Goal: Task Accomplishment & Management: Use online tool/utility

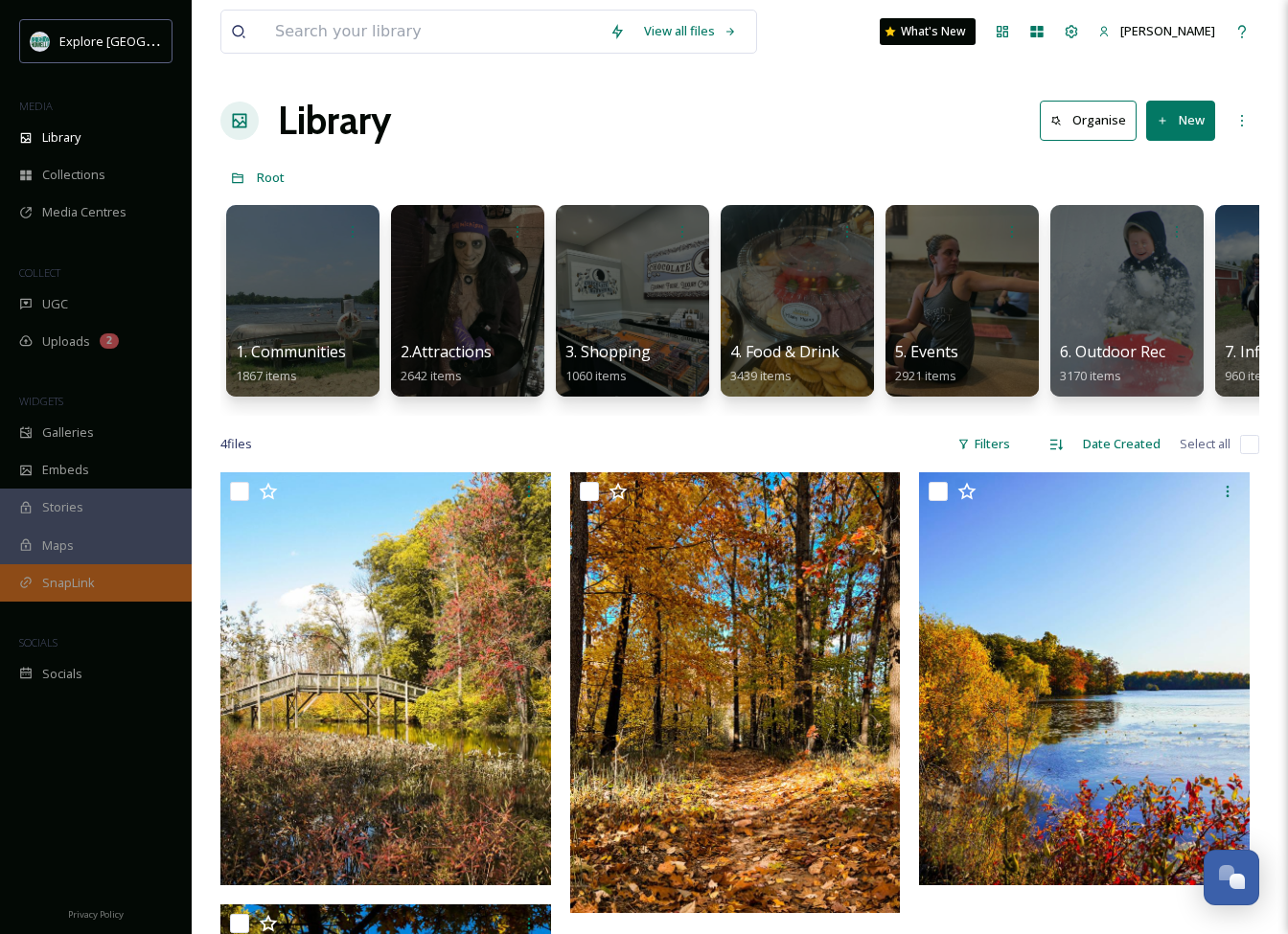
click at [91, 582] on span "SnapLink" at bounding box center [68, 583] width 53 height 18
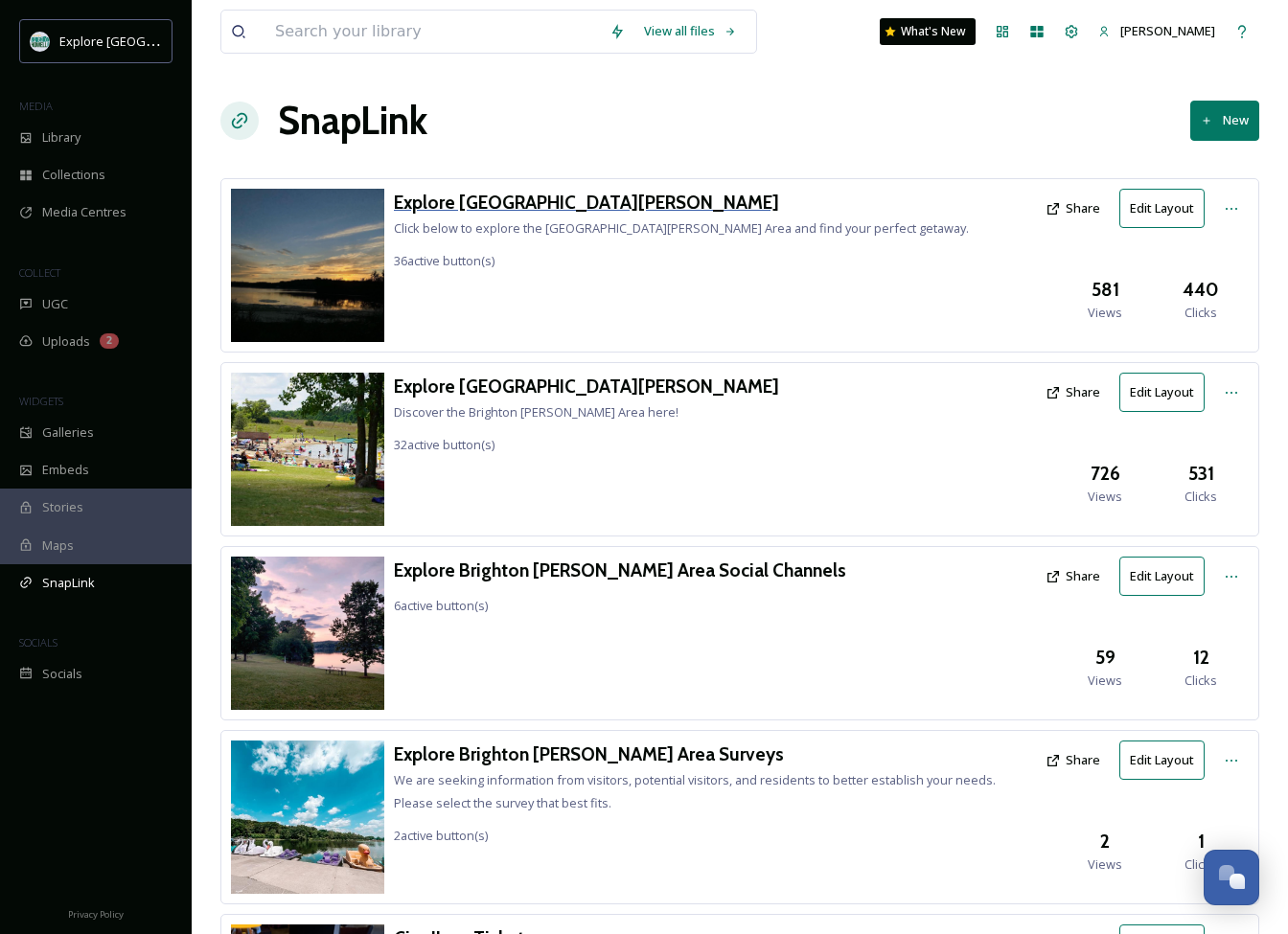
click at [559, 205] on h3 "Explore [GEOGRAPHIC_DATA][PERSON_NAME]" at bounding box center [681, 202] width 575 height 28
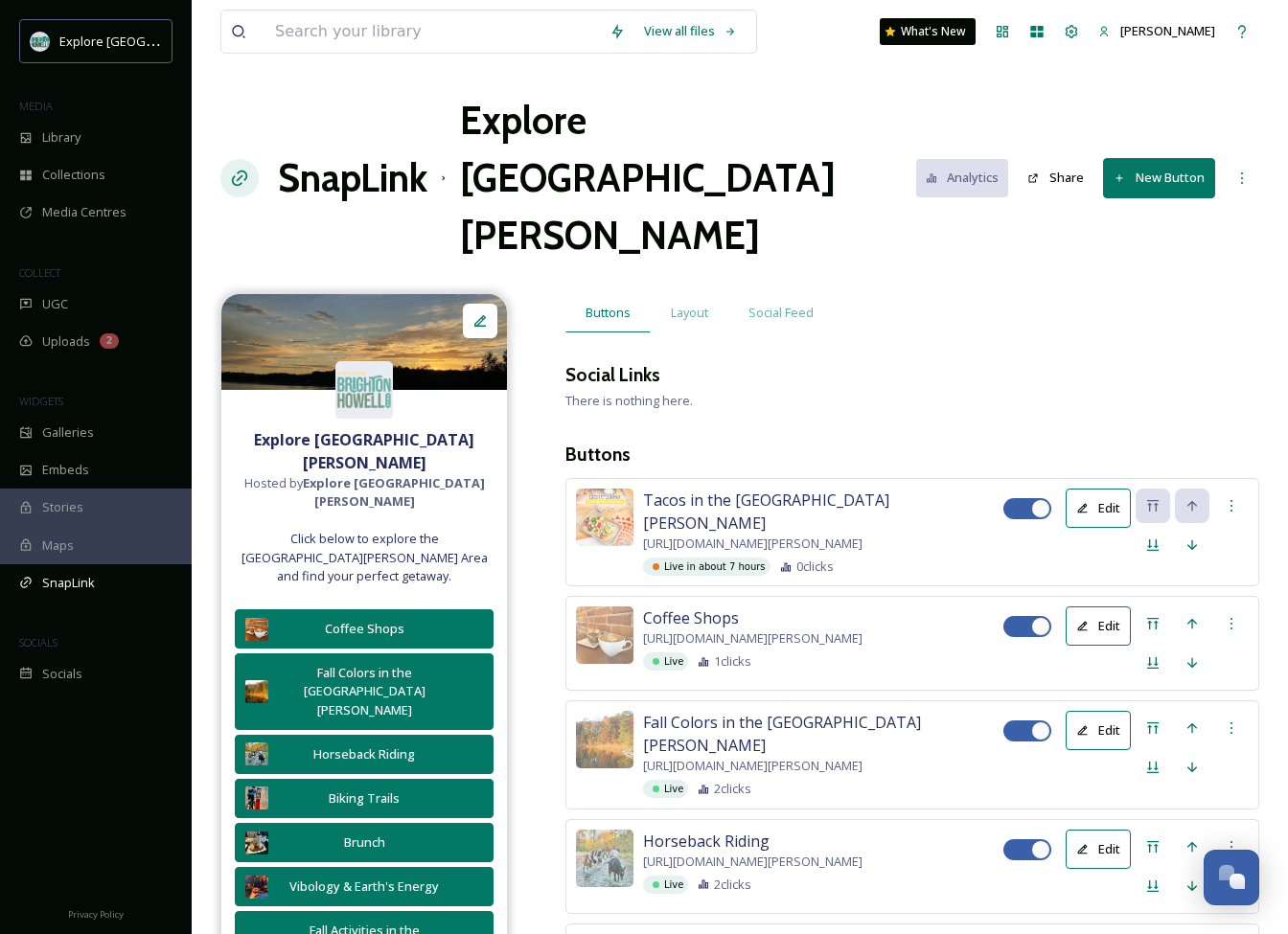
click at [1163, 158] on button "New Button" at bounding box center [1159, 178] width 112 height 40
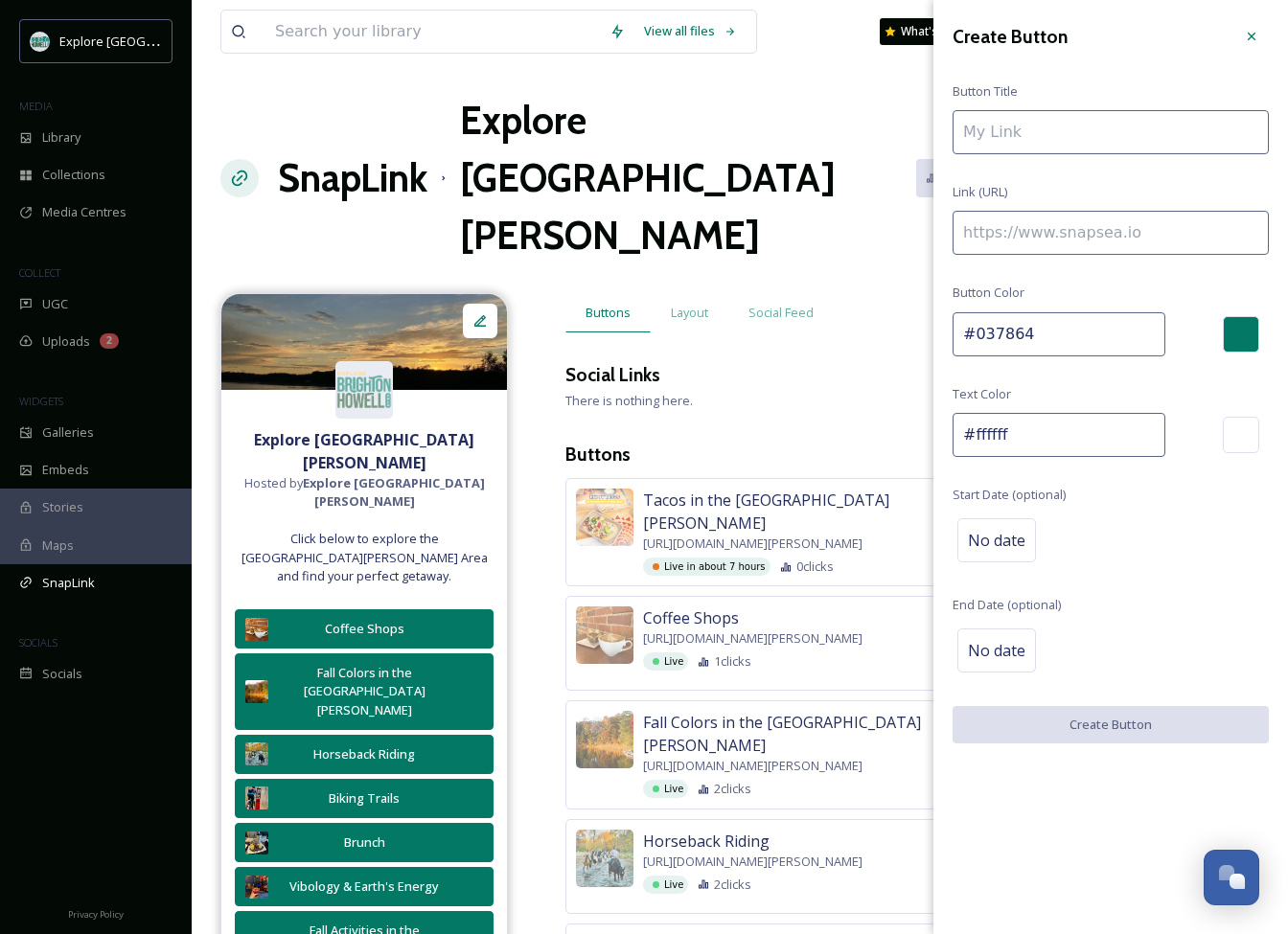
click at [1110, 227] on input at bounding box center [1110, 232] width 316 height 44
paste input "[URL][DOMAIN_NAME]"
type input "[URL][DOMAIN_NAME]"
click at [1044, 141] on input at bounding box center [1110, 132] width 316 height 44
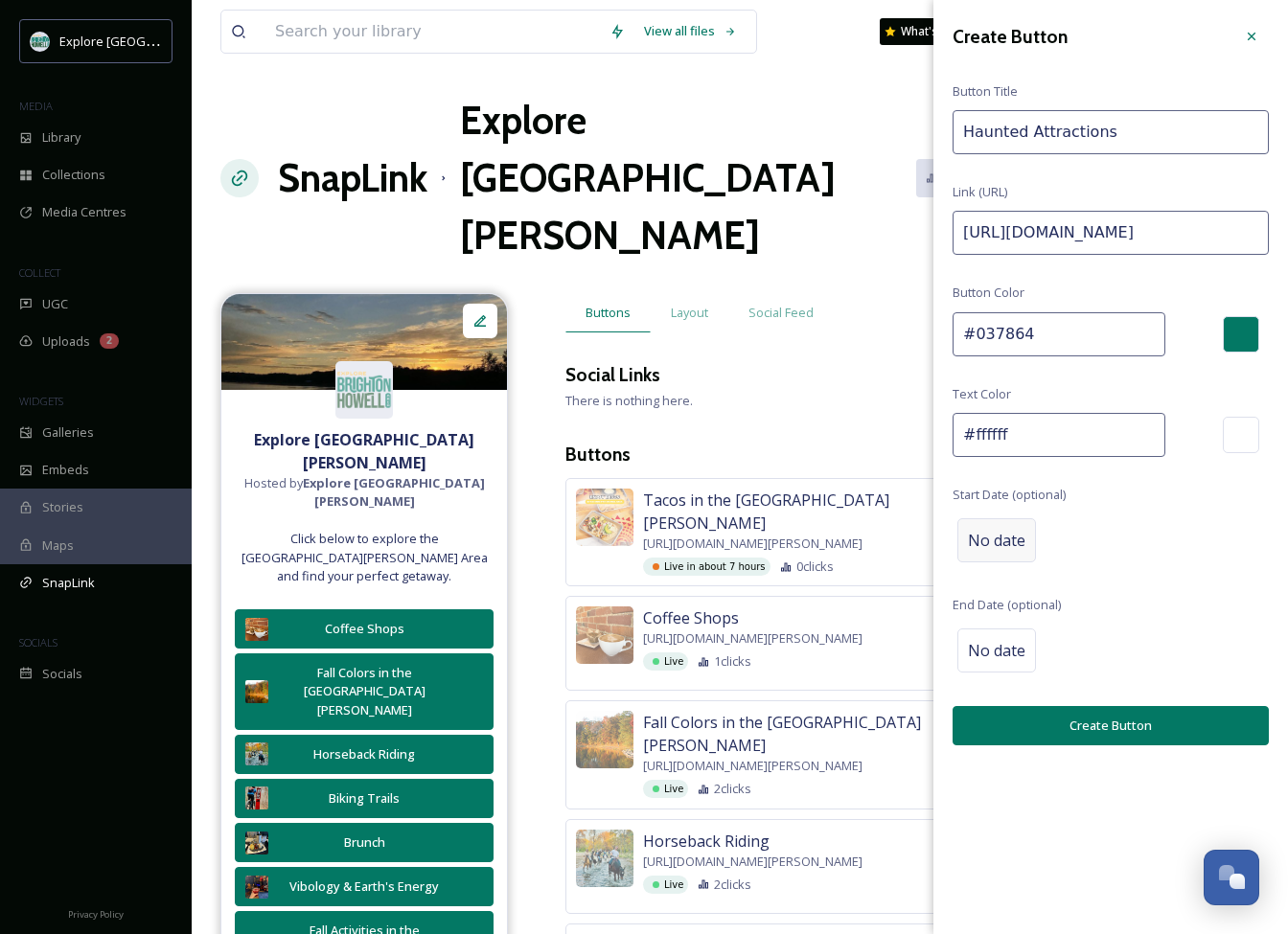
type input "Haunted Attractions"
click at [1007, 551] on div "No date" at bounding box center [996, 540] width 78 height 44
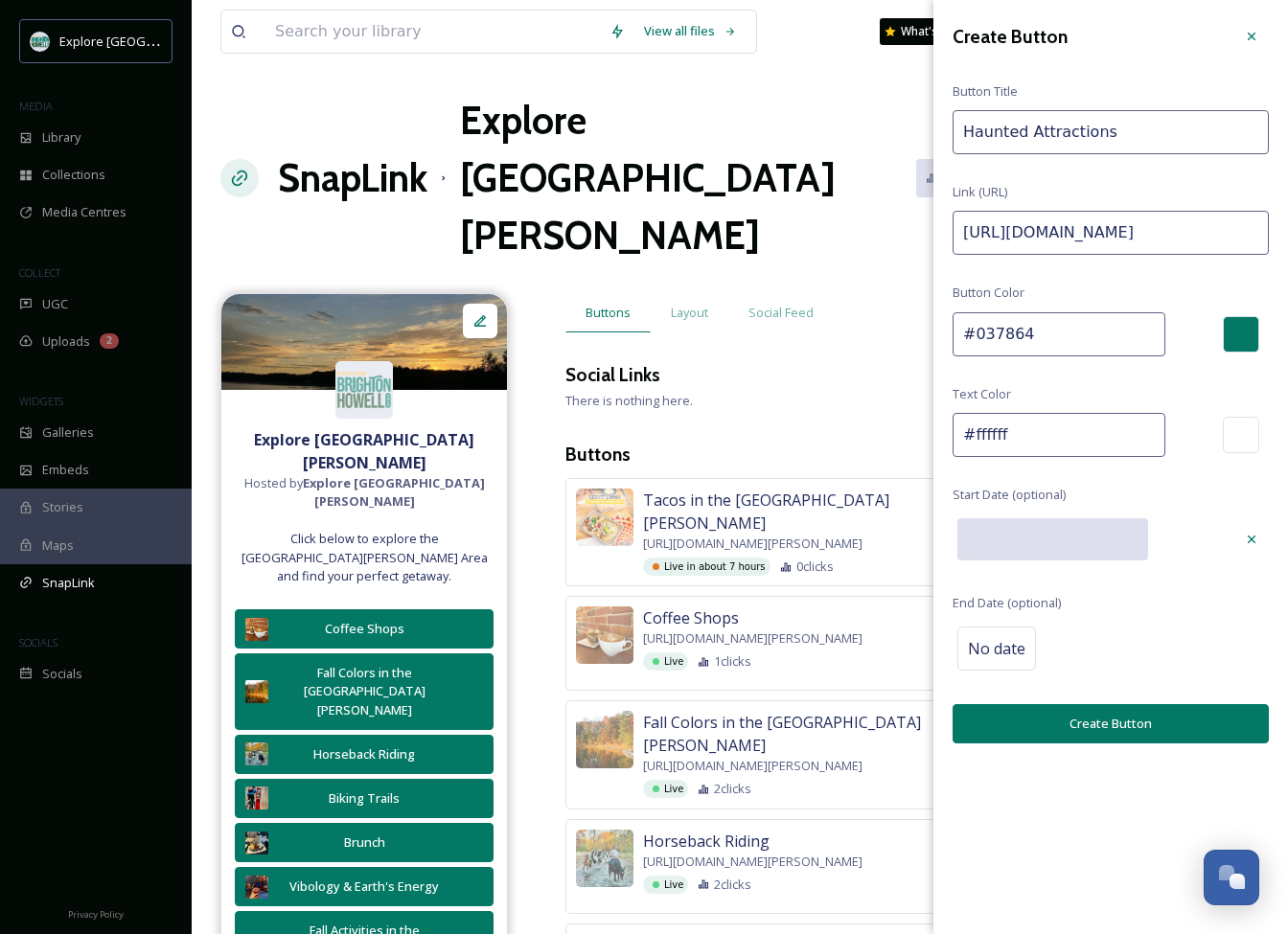
click at [1024, 539] on input "text" at bounding box center [1053, 539] width 191 height 42
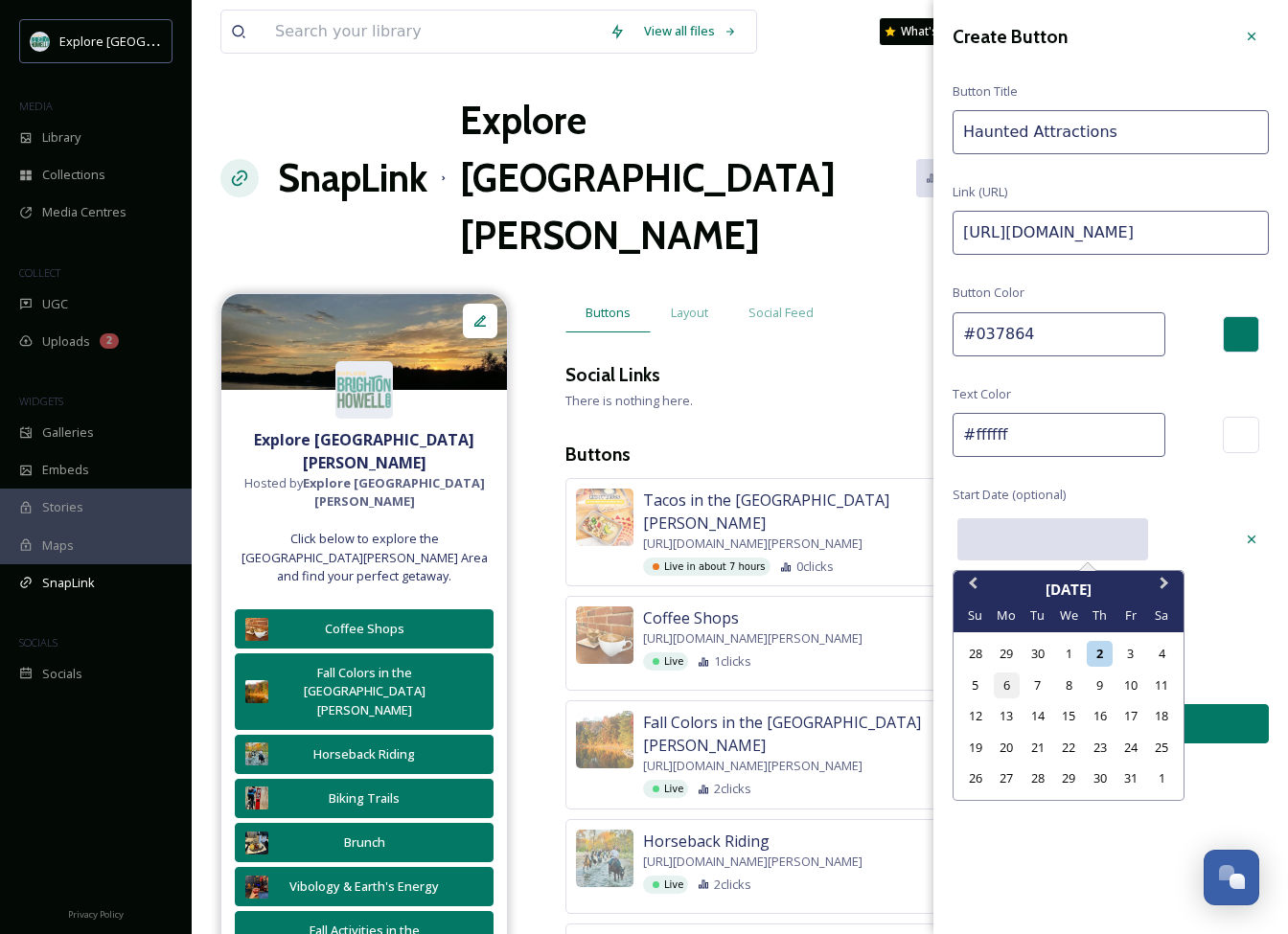
click at [1009, 688] on div "6" at bounding box center [1007, 685] width 26 height 26
type input "[DATE]"
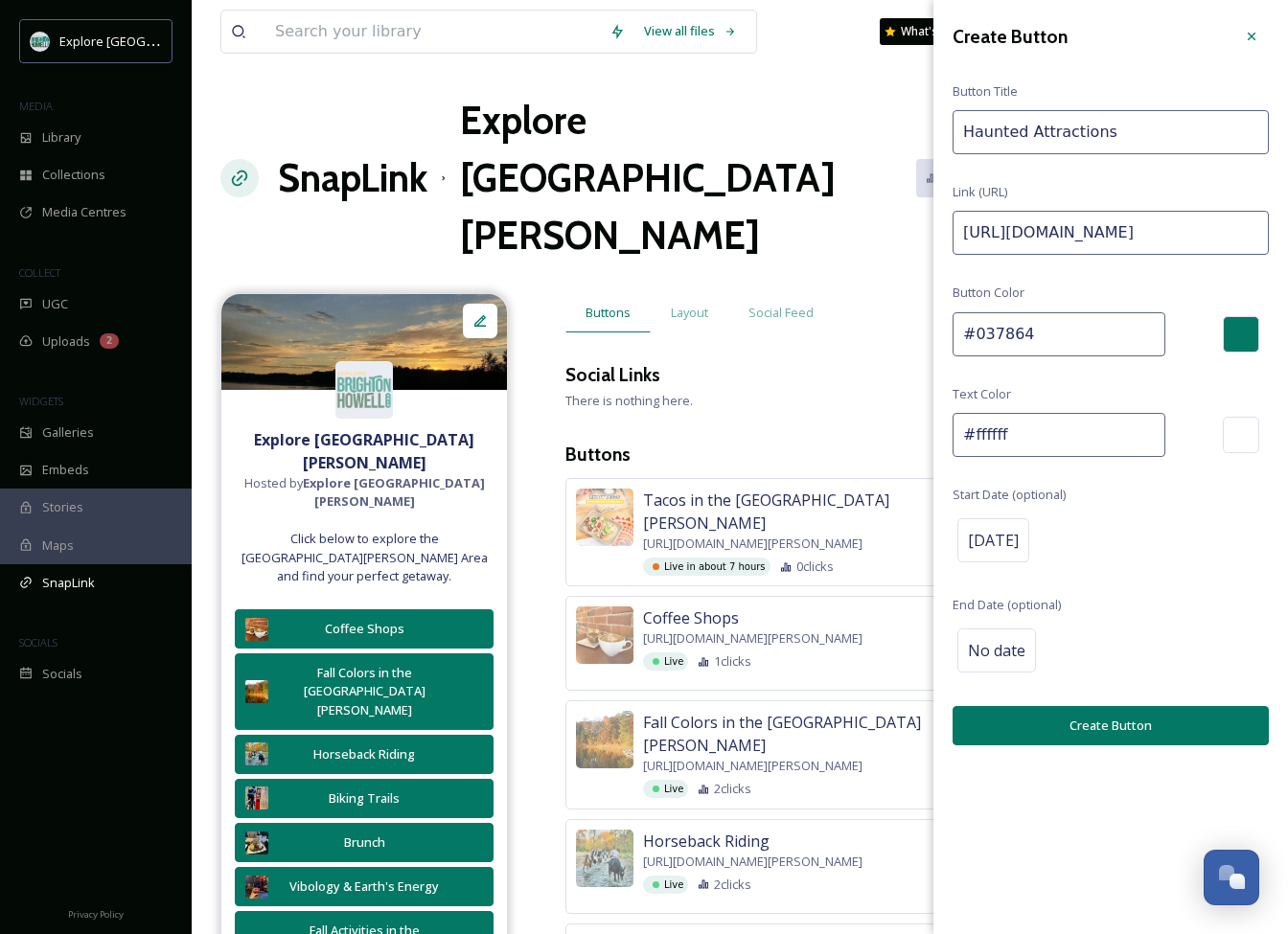
click at [1024, 713] on button "Create Button" at bounding box center [1110, 726] width 316 height 40
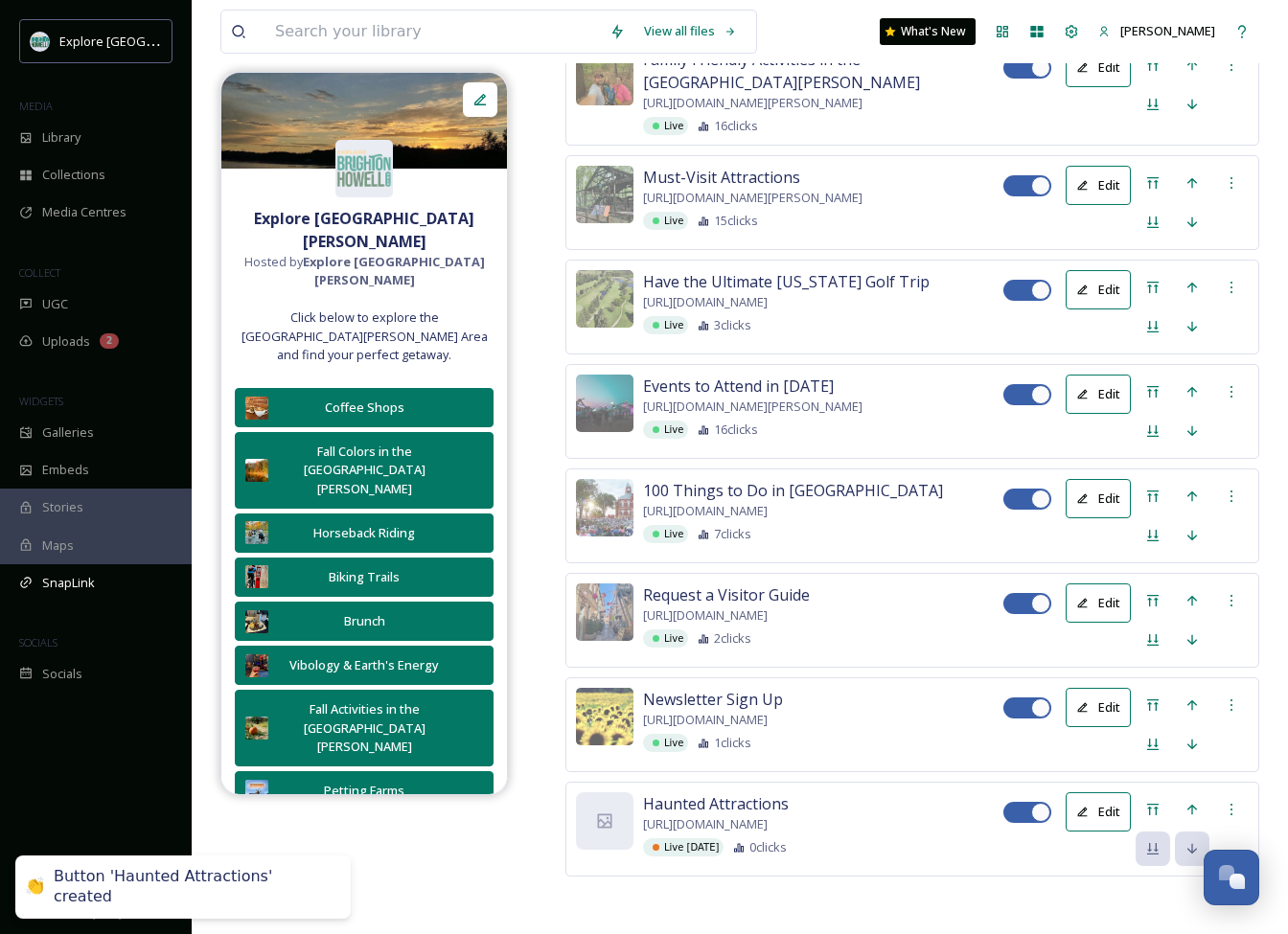
scroll to position [4911, 0]
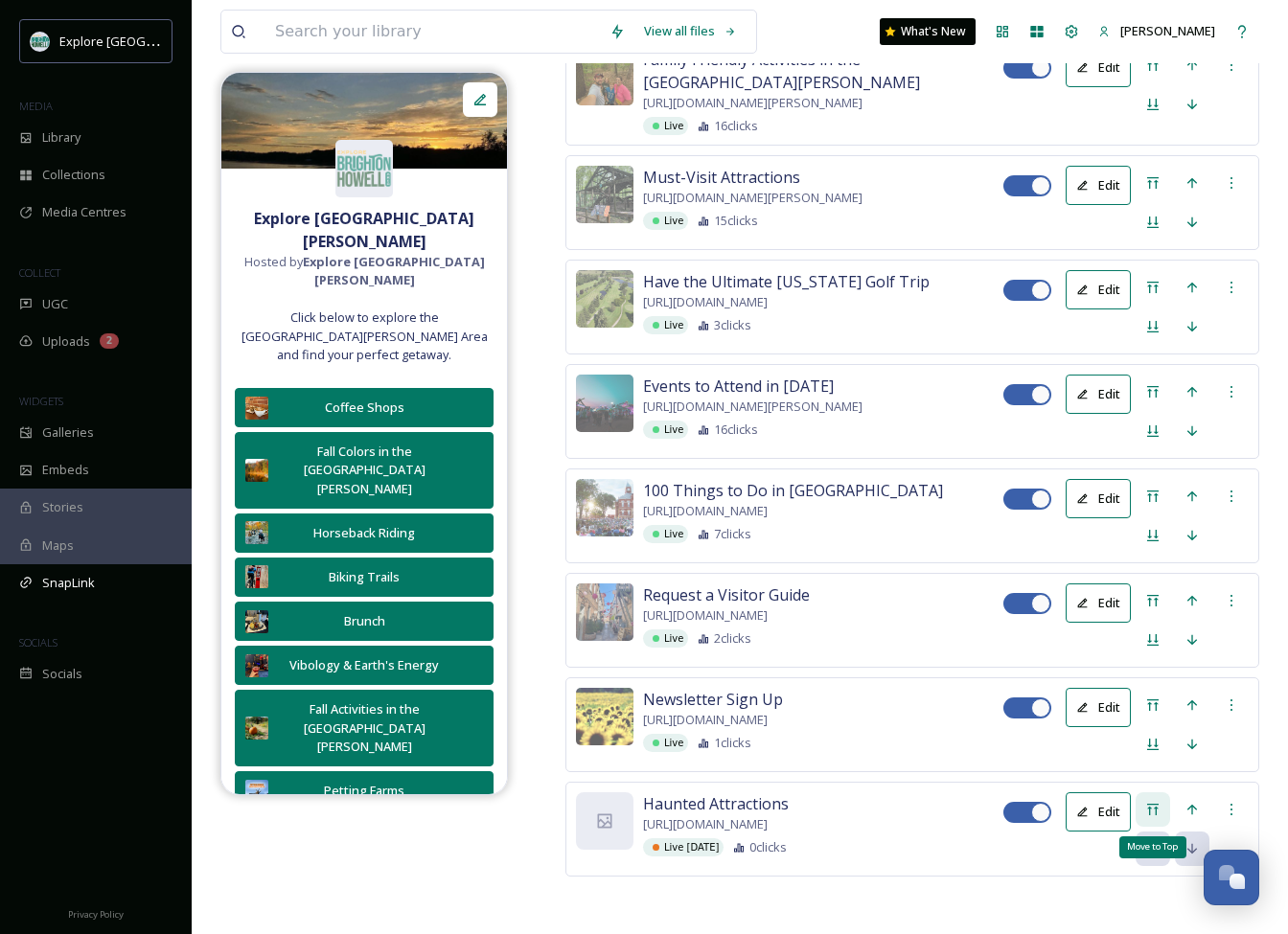
click at [1153, 802] on icon at bounding box center [1152, 809] width 15 height 15
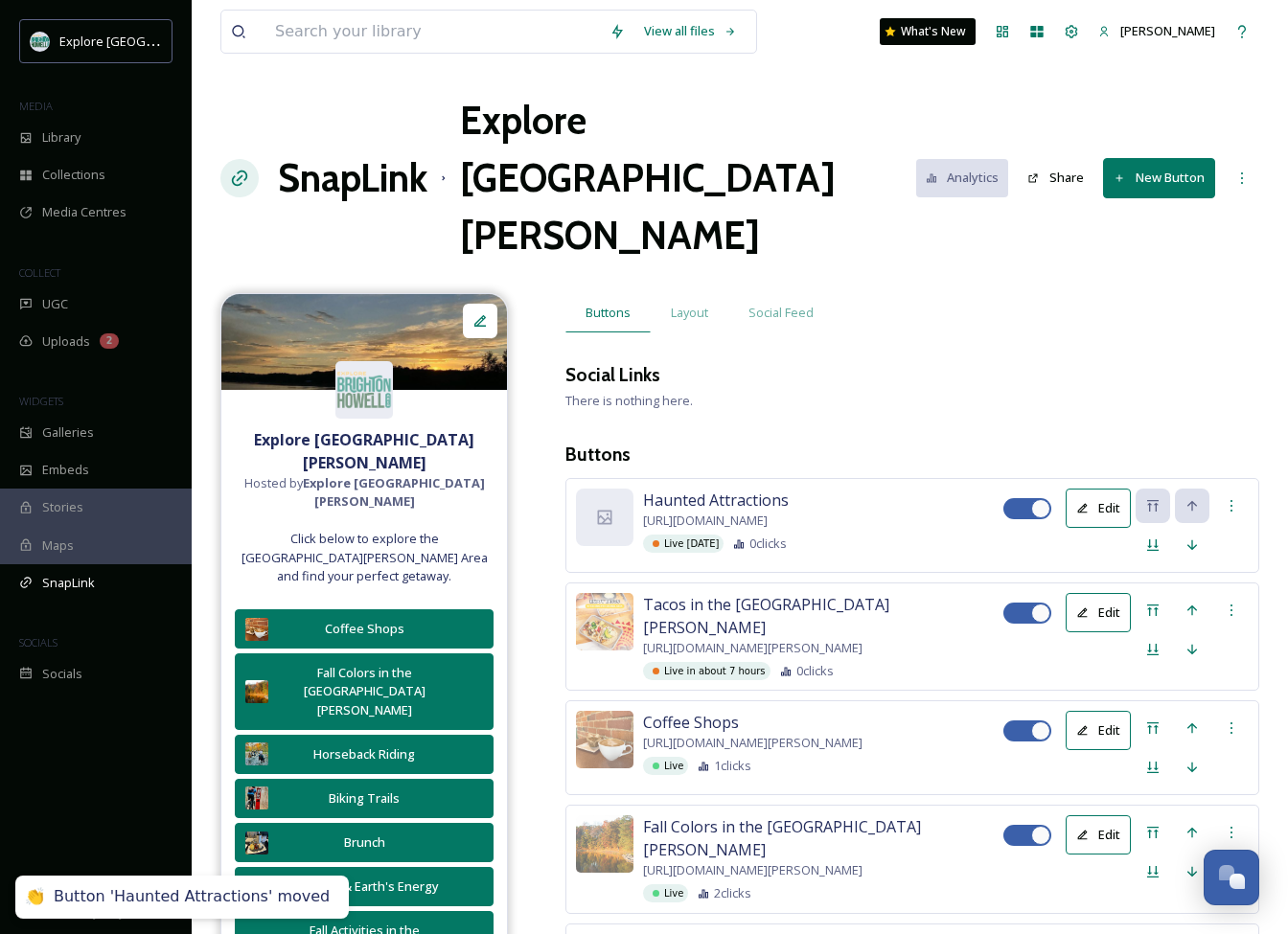
scroll to position [0, 0]
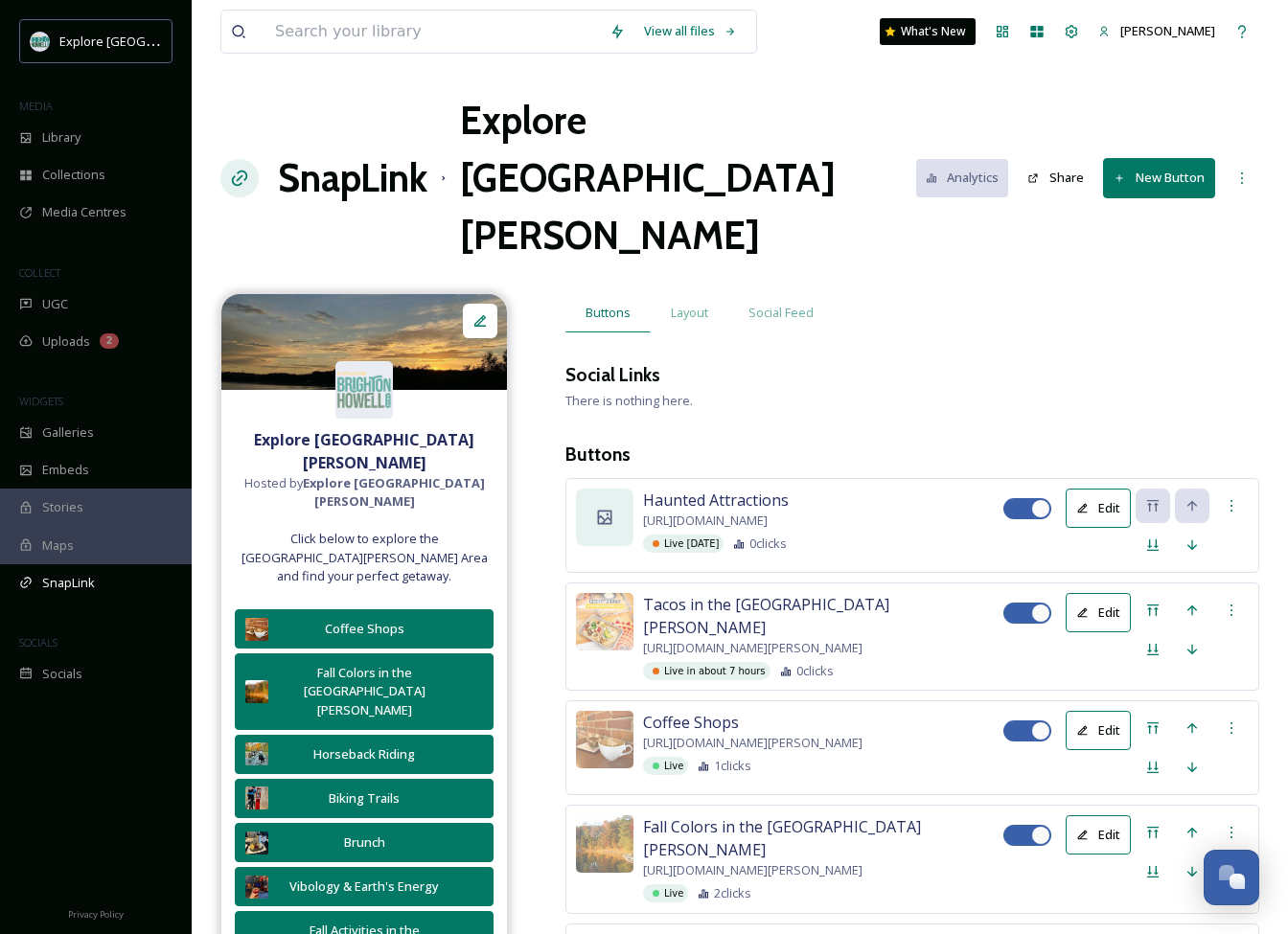
click at [614, 507] on icon at bounding box center [604, 516] width 19 height 19
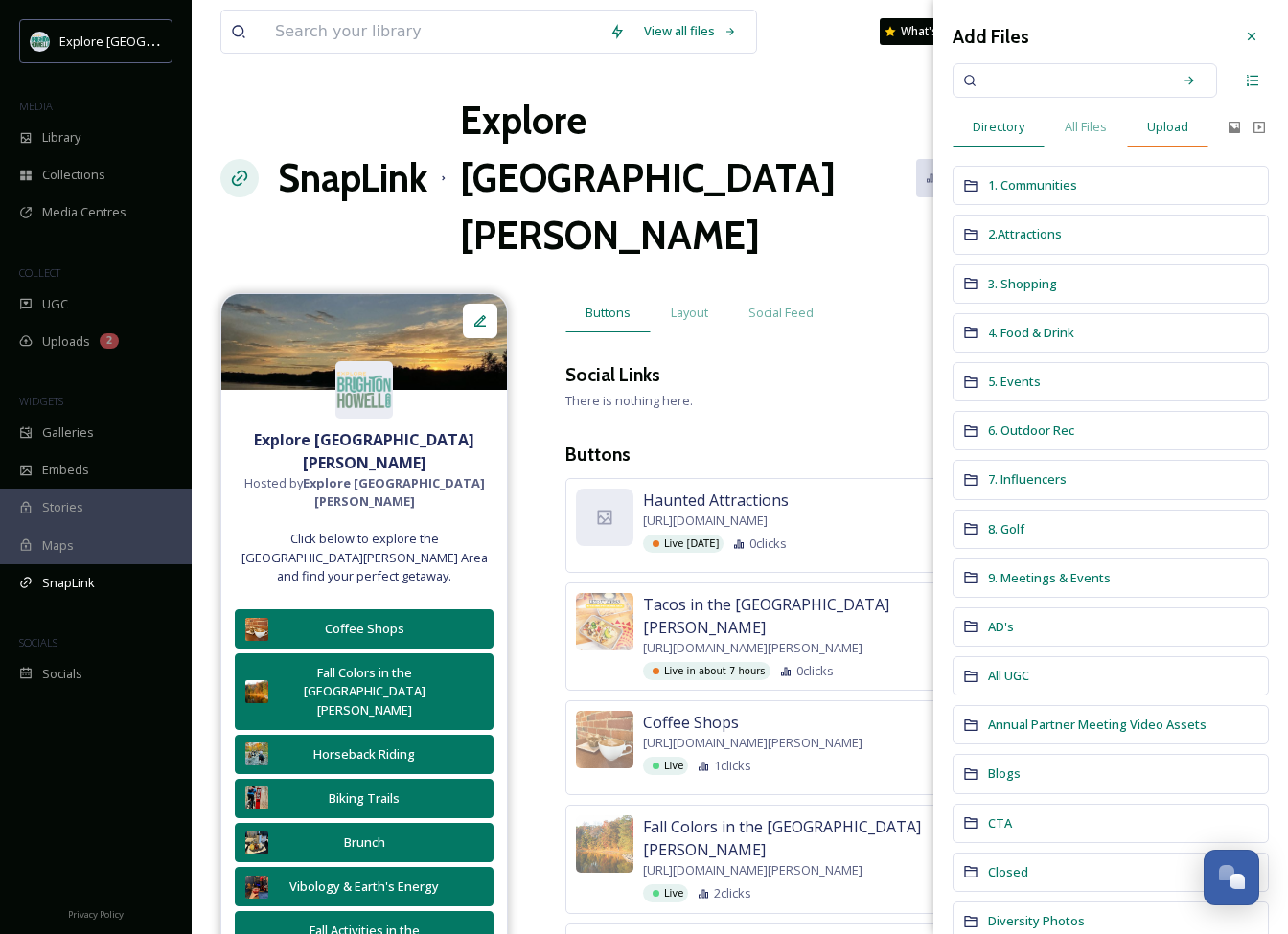
click at [1171, 133] on span "Upload" at bounding box center [1167, 127] width 41 height 18
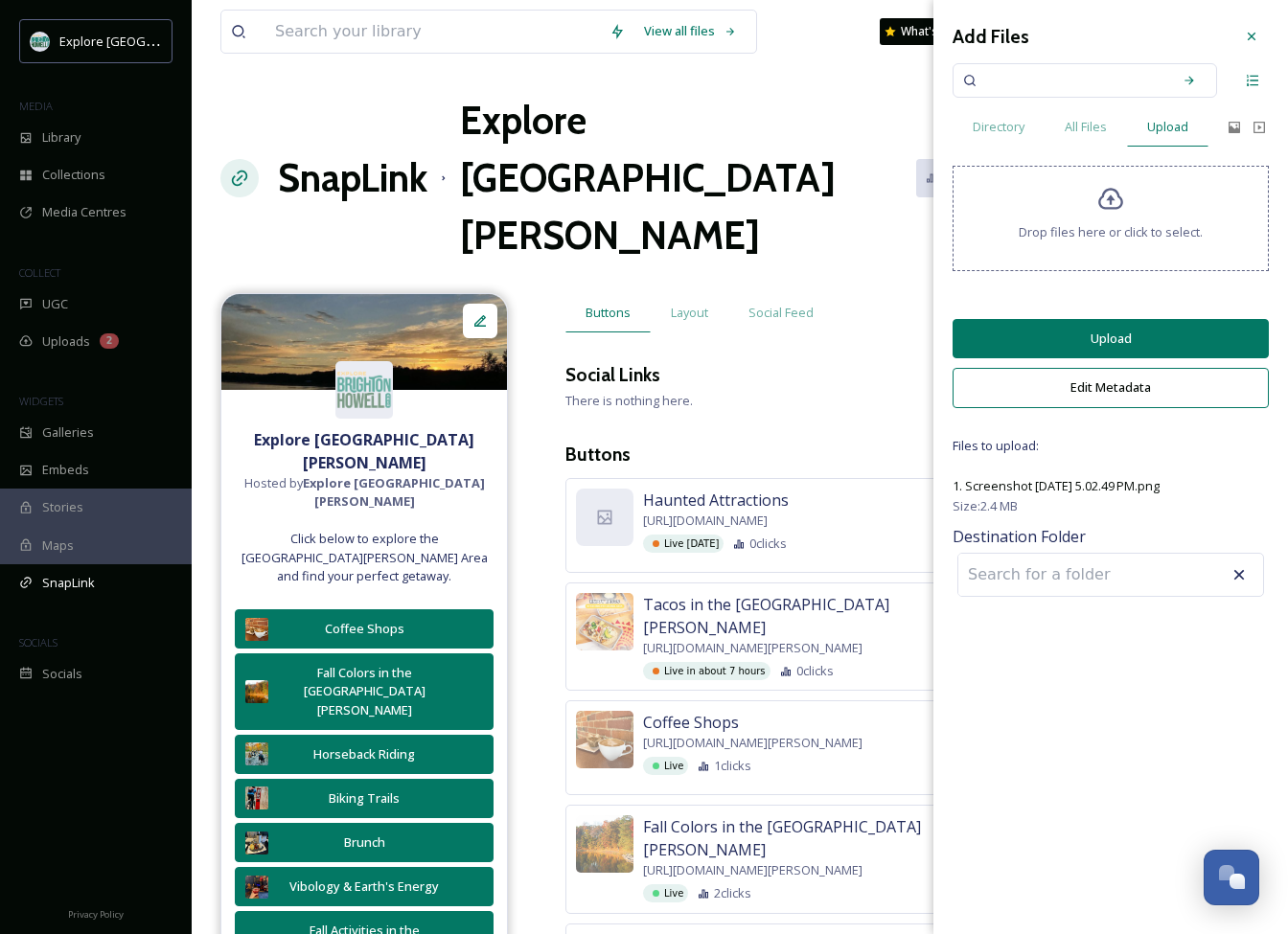
click at [1082, 352] on button "Upload" at bounding box center [1110, 338] width 316 height 40
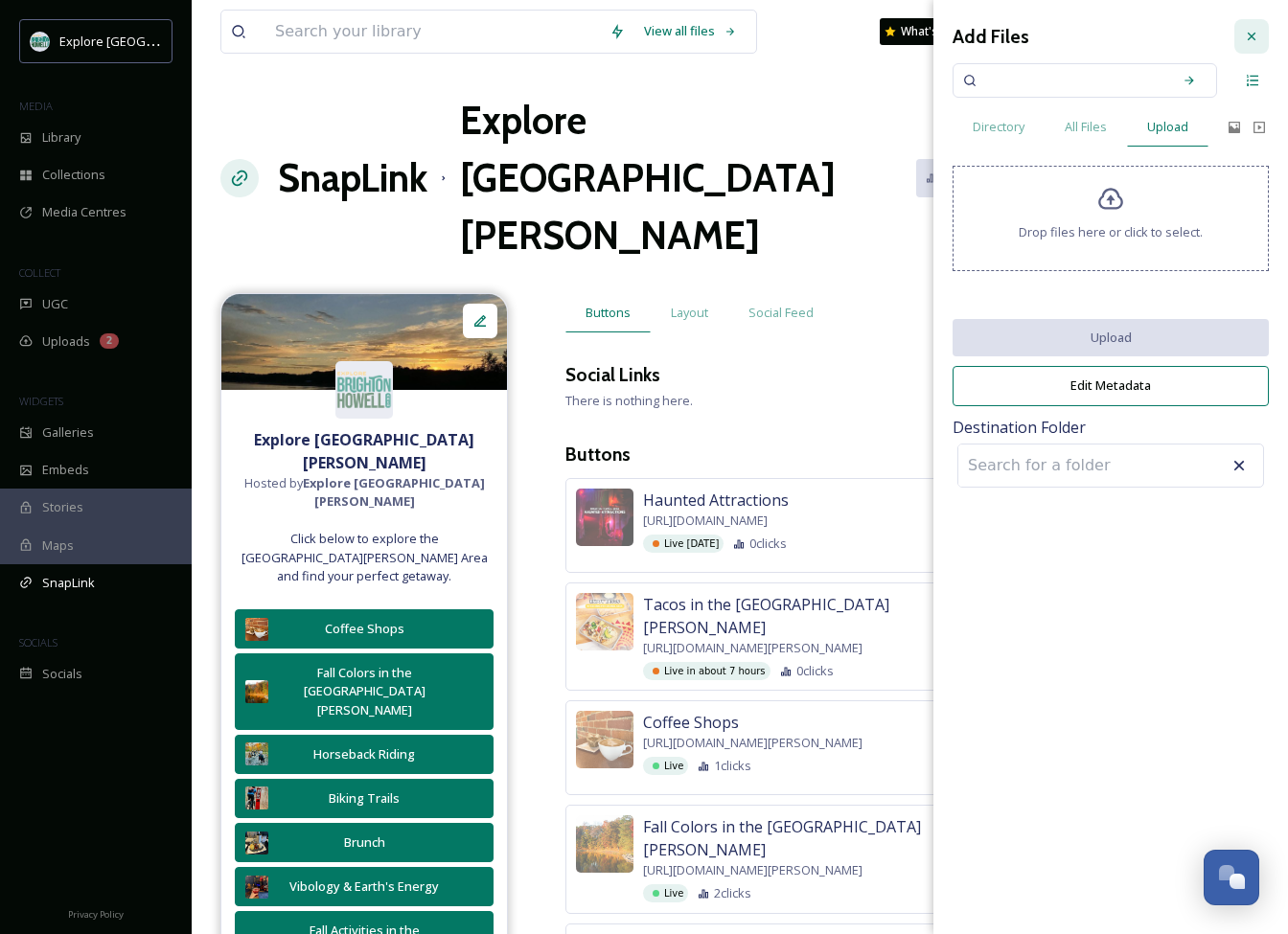
click at [1255, 27] on div at bounding box center [1251, 36] width 35 height 35
